Goal: Register for event/course

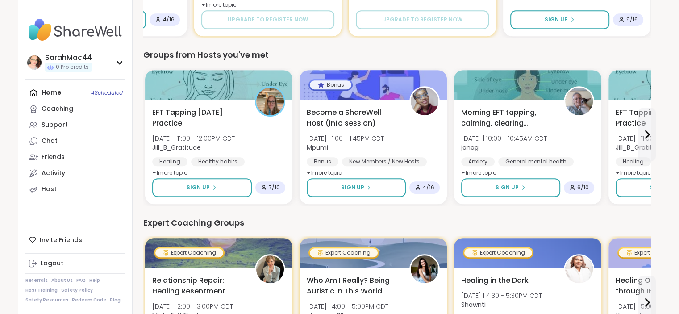
click at [81, 88] on div "Home 4 Scheduled Coaching Support Chat Friends Activity Host" at bounding box center [74, 141] width 99 height 112
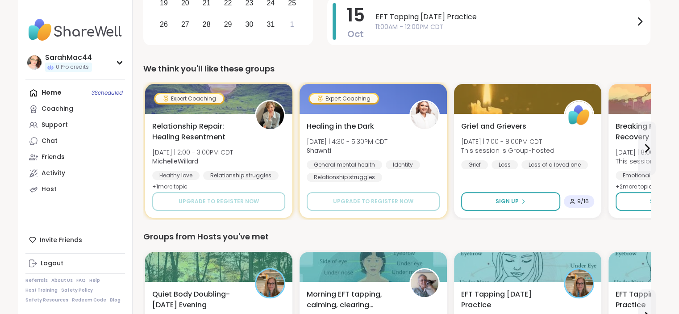
scroll to position [236, 0]
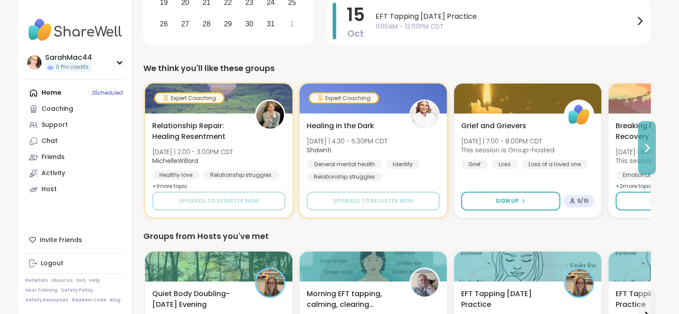
click at [644, 147] on icon at bounding box center [646, 147] width 11 height 11
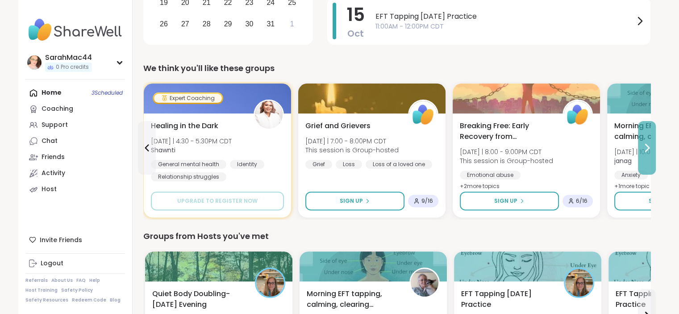
click at [644, 147] on icon at bounding box center [646, 147] width 11 height 11
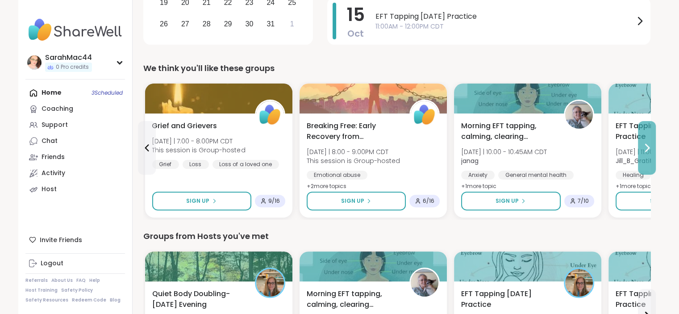
click at [644, 147] on icon at bounding box center [646, 147] width 11 height 11
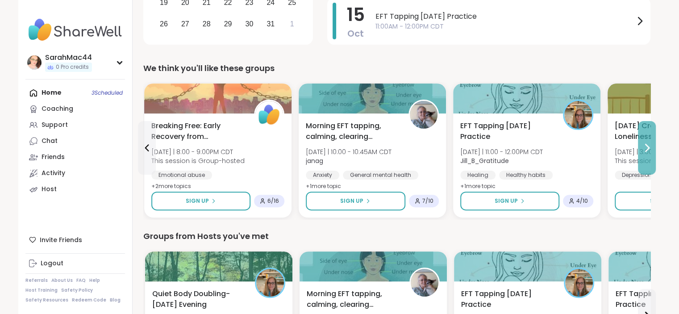
click at [644, 147] on icon at bounding box center [646, 147] width 11 height 11
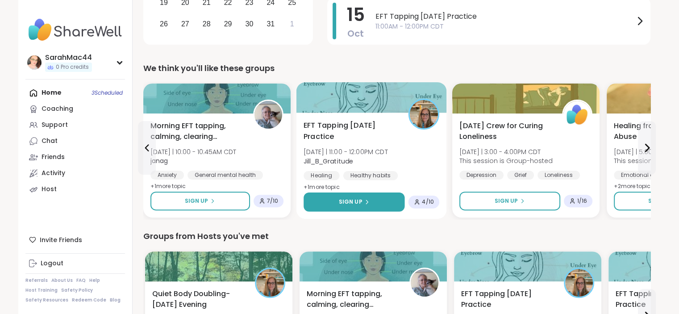
click at [385, 198] on button "Sign Up" at bounding box center [353, 201] width 101 height 19
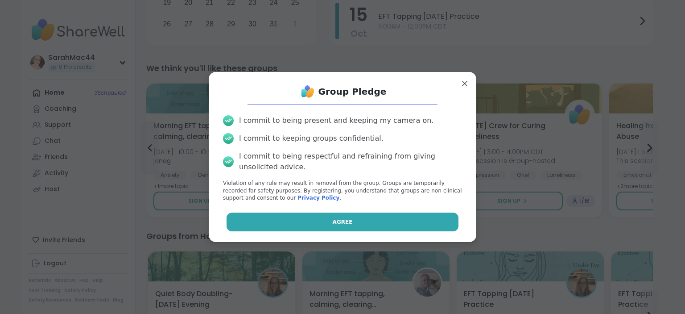
click at [367, 226] on button "Agree" at bounding box center [343, 221] width 232 height 19
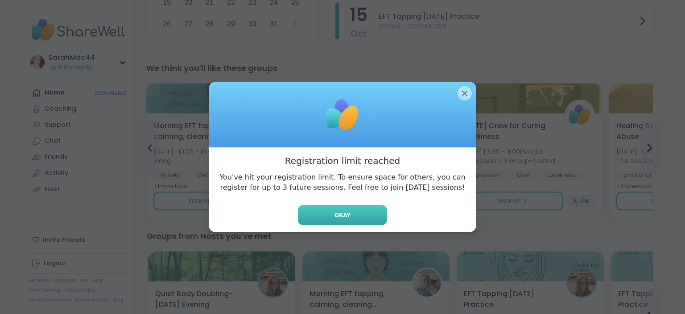
click at [337, 211] on span "Okay" at bounding box center [343, 215] width 16 height 8
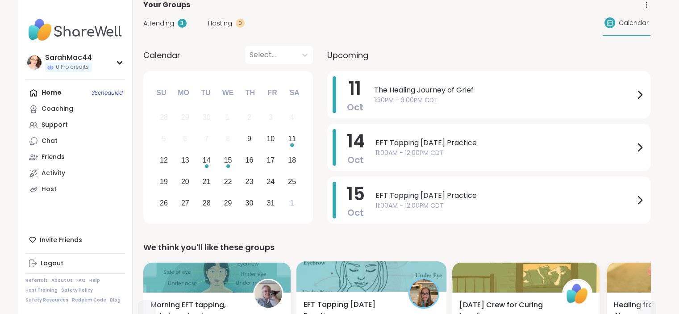
scroll to position [57, 0]
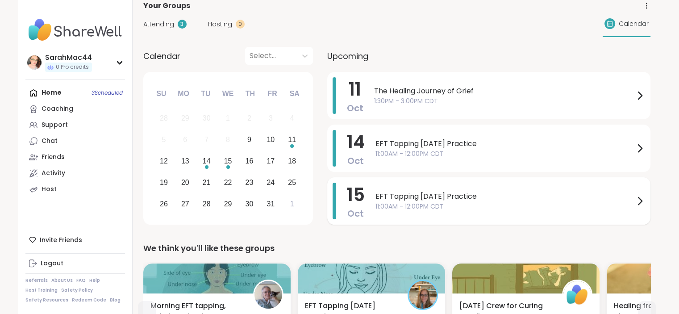
click at [456, 212] on div "EFT Tapping [DATE] Practice 11:00AM - 12:00PM CDT" at bounding box center [509, 200] width 269 height 37
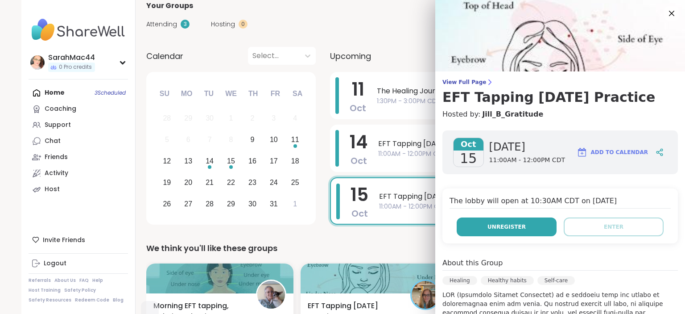
click at [473, 224] on button "Unregister" at bounding box center [507, 226] width 100 height 19
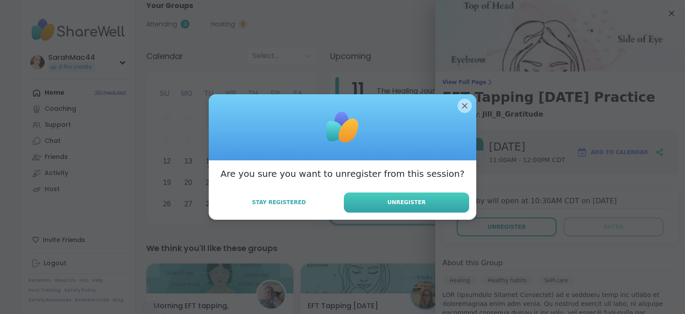
click at [427, 199] on button "Unregister" at bounding box center [406, 202] width 125 height 20
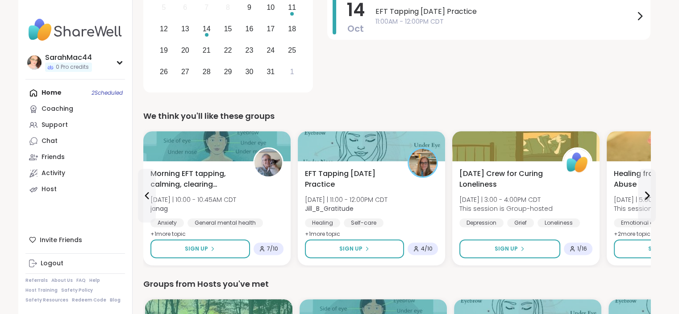
scroll to position [189, 0]
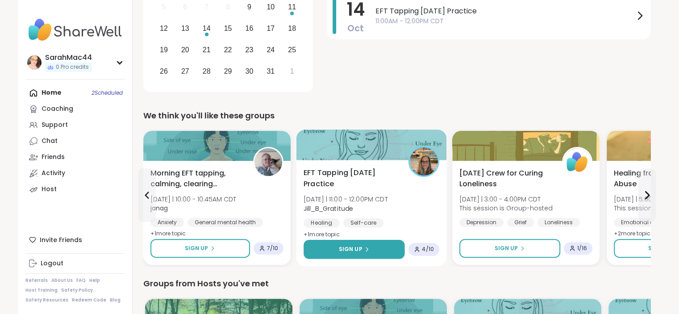
click at [378, 248] on button "Sign Up" at bounding box center [353, 249] width 101 height 19
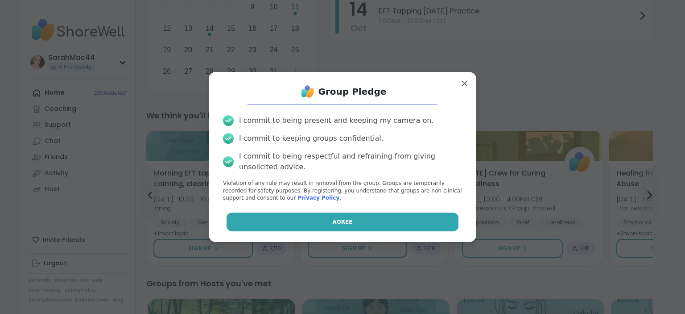
click at [371, 225] on button "Agree" at bounding box center [343, 221] width 232 height 19
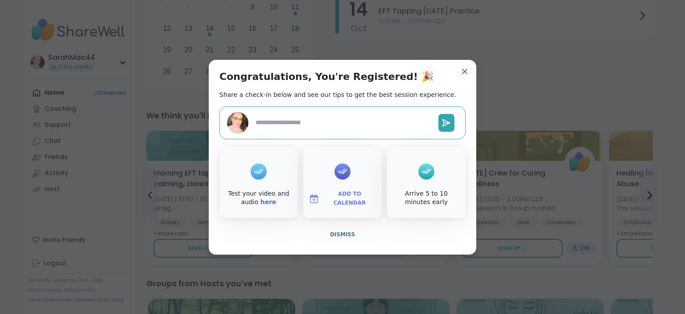
type textarea "*"
click at [348, 199] on span "Add to Calendar" at bounding box center [350, 198] width 54 height 17
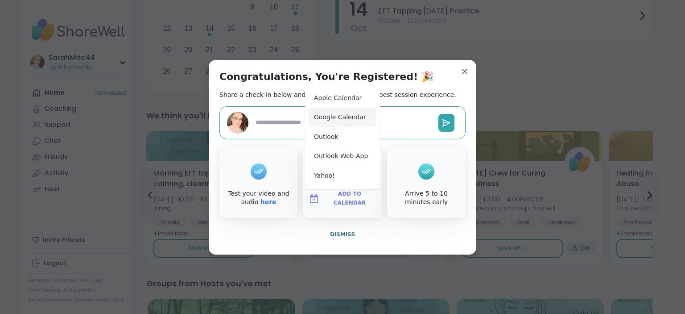
click at [335, 121] on button "Google Calendar" at bounding box center [343, 118] width 68 height 20
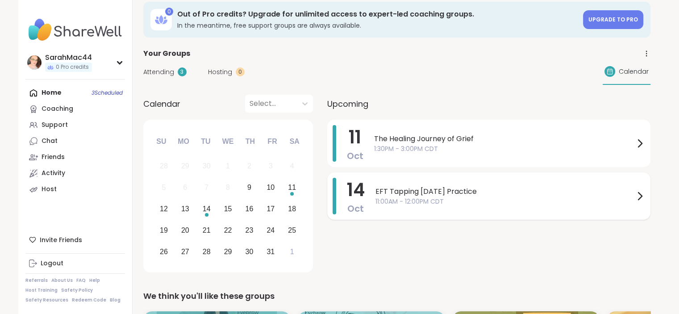
scroll to position [4, 0]
